Goal: Task Accomplishment & Management: Manage account settings

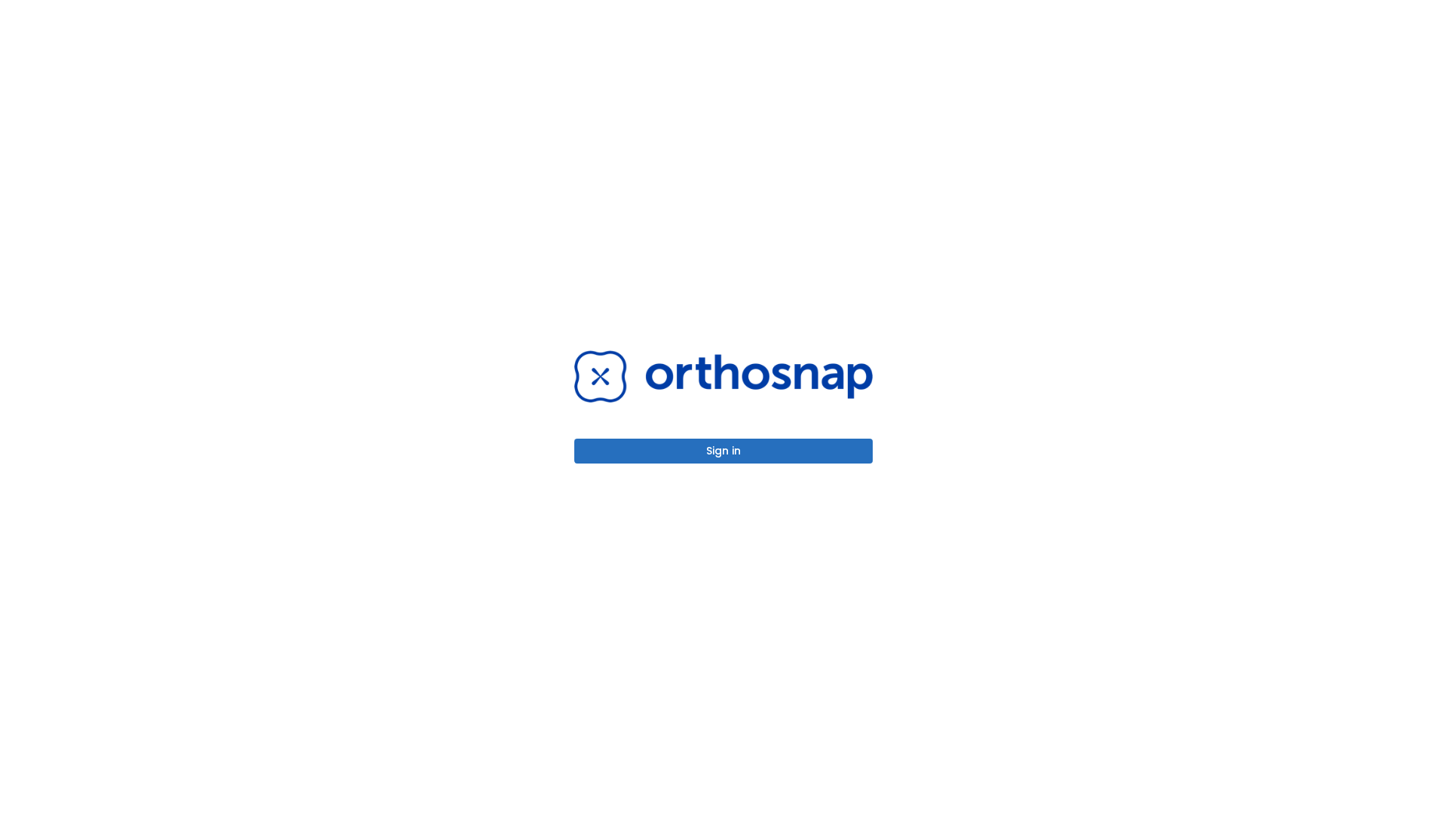
click at [724, 451] on button "Sign in" at bounding box center [723, 451] width 299 height 25
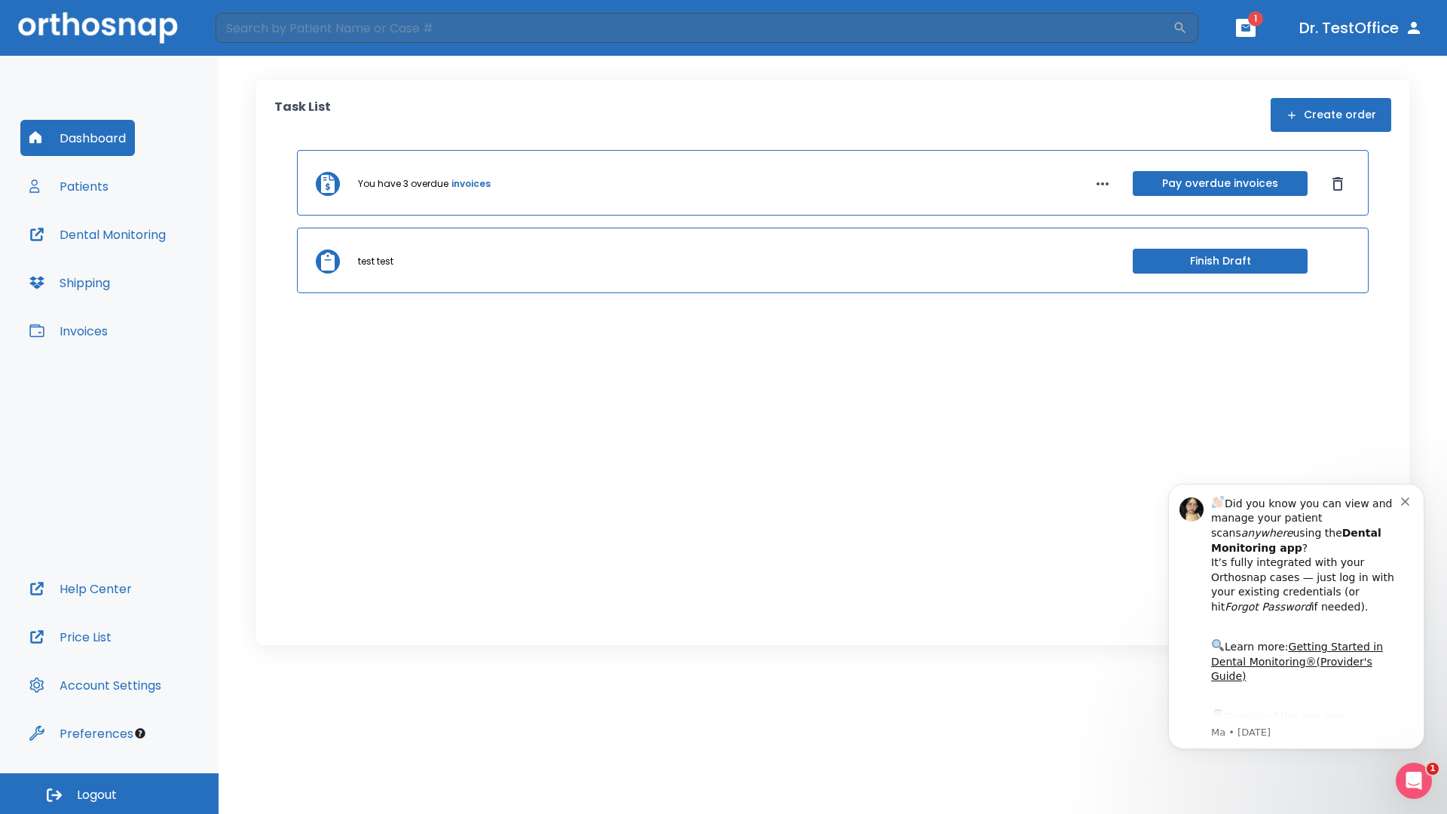
click at [109, 794] on span "Logout" at bounding box center [97, 795] width 40 height 17
